Goal: Task Accomplishment & Management: Complete application form

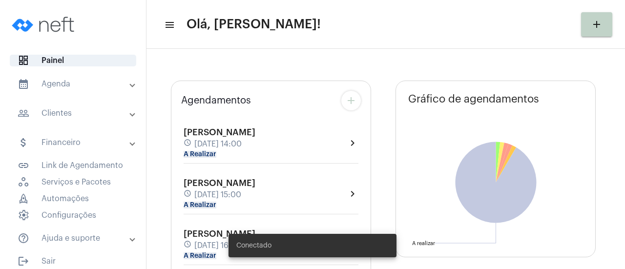
type input "[URL][DOMAIN_NAME]"
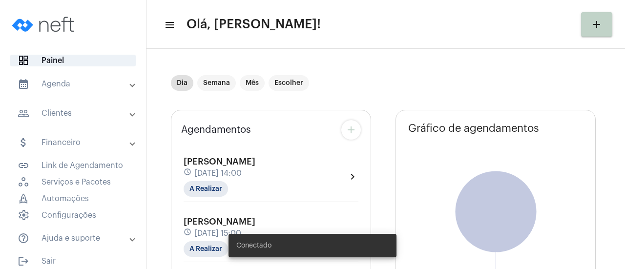
click at [56, 78] on mat-panel-title "calendar_month_outlined Agenda" at bounding box center [74, 84] width 113 height 12
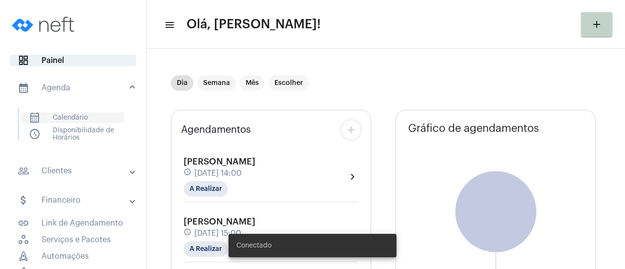
click at [70, 119] on span "calendar_month_outlined Calendário" at bounding box center [72, 117] width 103 height 11
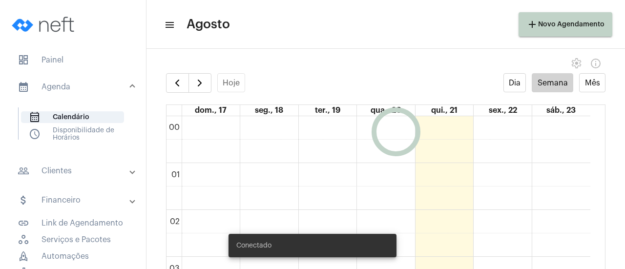
scroll to position [282, 0]
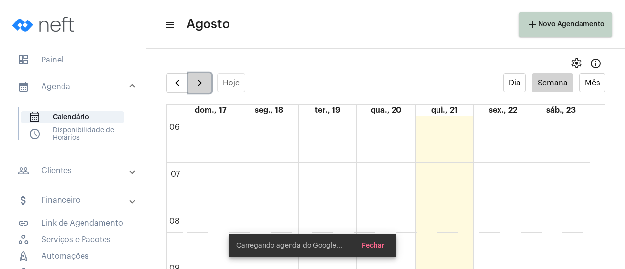
click at [203, 87] on span "button" at bounding box center [200, 83] width 12 height 12
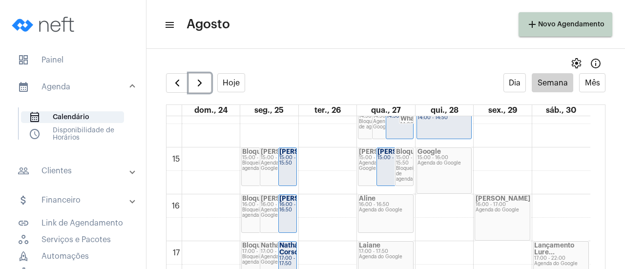
scroll to position [673, 0]
click at [387, 213] on div "Aline 16:00 - 16:50 Agenda do Google" at bounding box center [386, 213] width 55 height 38
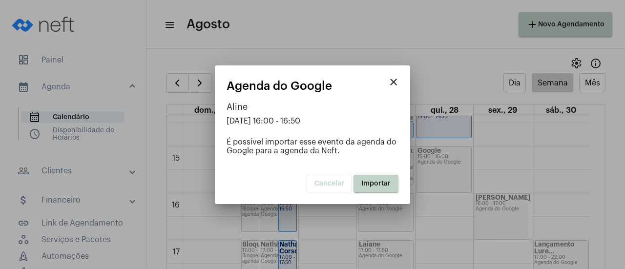
drag, startPoint x: 371, startPoint y: 182, endPoint x: 358, endPoint y: 166, distance: 21.1
click at [371, 182] on span "Importar" at bounding box center [376, 183] width 29 height 7
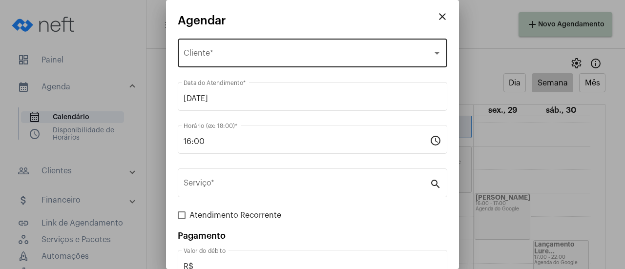
click at [259, 59] on div "Selecione o Cliente" at bounding box center [308, 55] width 249 height 9
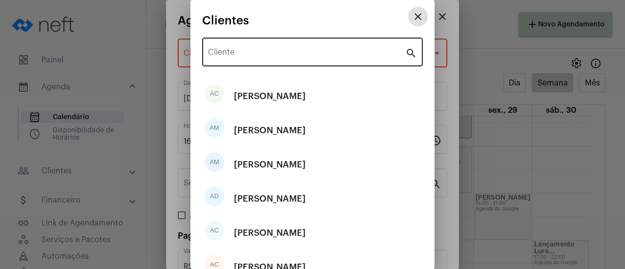
click at [234, 57] on input "Cliente" at bounding box center [306, 54] width 197 height 9
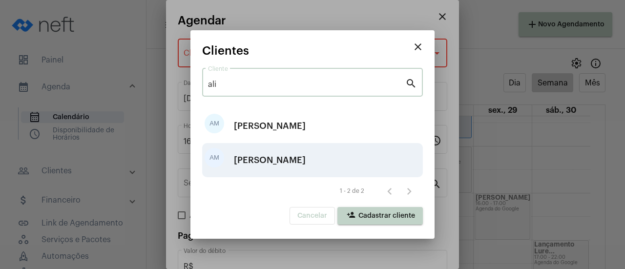
type input "ali"
click at [290, 158] on div "[PERSON_NAME]" at bounding box center [270, 160] width 72 height 29
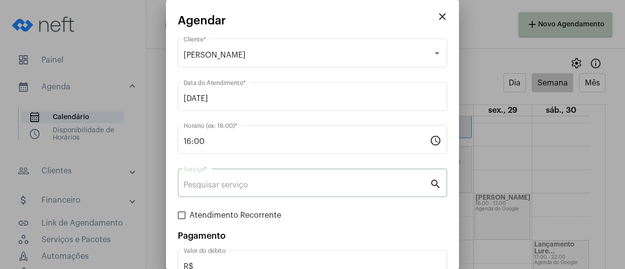
click at [271, 184] on input "Serviço *" at bounding box center [307, 185] width 246 height 9
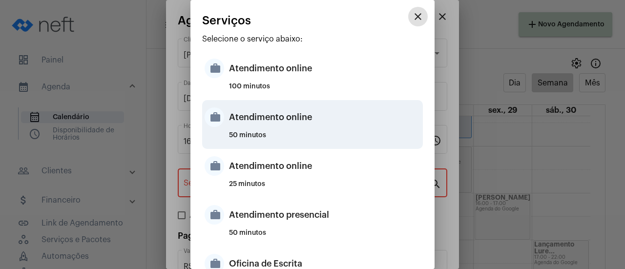
click at [281, 114] on div "Atendimento online" at bounding box center [325, 117] width 192 height 29
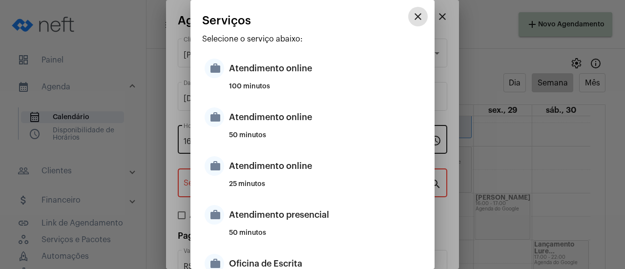
type input "Atendimento online"
type input "R$ 0"
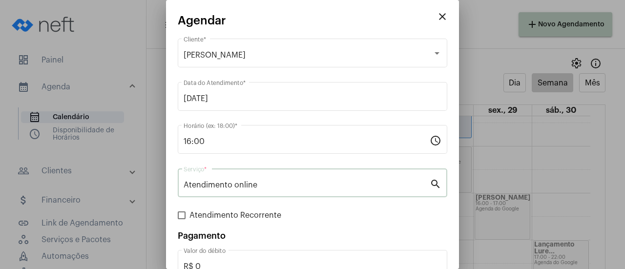
click at [242, 212] on span "Atendimento Recorrente" at bounding box center [236, 216] width 92 height 12
click at [182, 219] on input "Atendimento Recorrente" at bounding box center [181, 219] width 0 height 0
checkbox input "true"
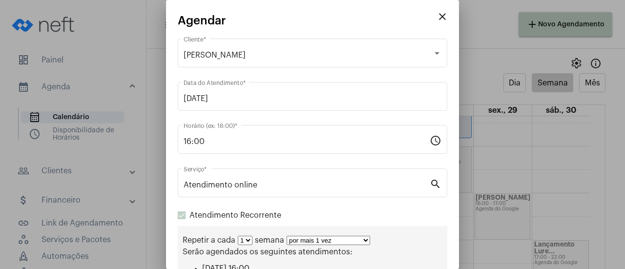
click at [317, 241] on select "por mais 1 vez por mais 2 vezes por mais 3 vezes por mais 4 vezes por mais 5 ve…" at bounding box center [329, 240] width 84 height 9
select select "10: 0"
click at [287, 237] on select "por mais 1 vez por mais 2 vezes por mais 3 vezes por mais 4 vezes por mais 5 ve…" at bounding box center [329, 240] width 84 height 9
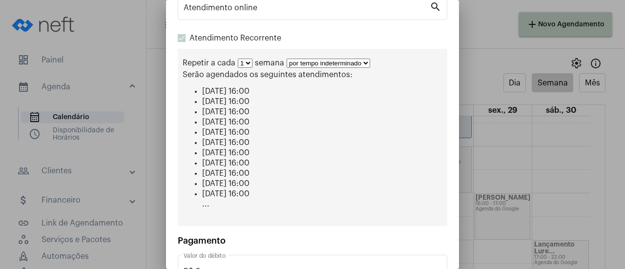
scroll to position [242, 0]
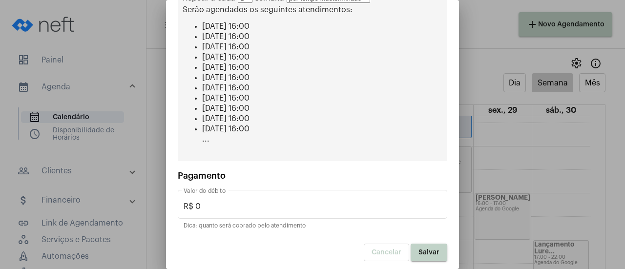
click at [425, 249] on span "Salvar" at bounding box center [429, 252] width 21 height 7
